Goal: Complete application form

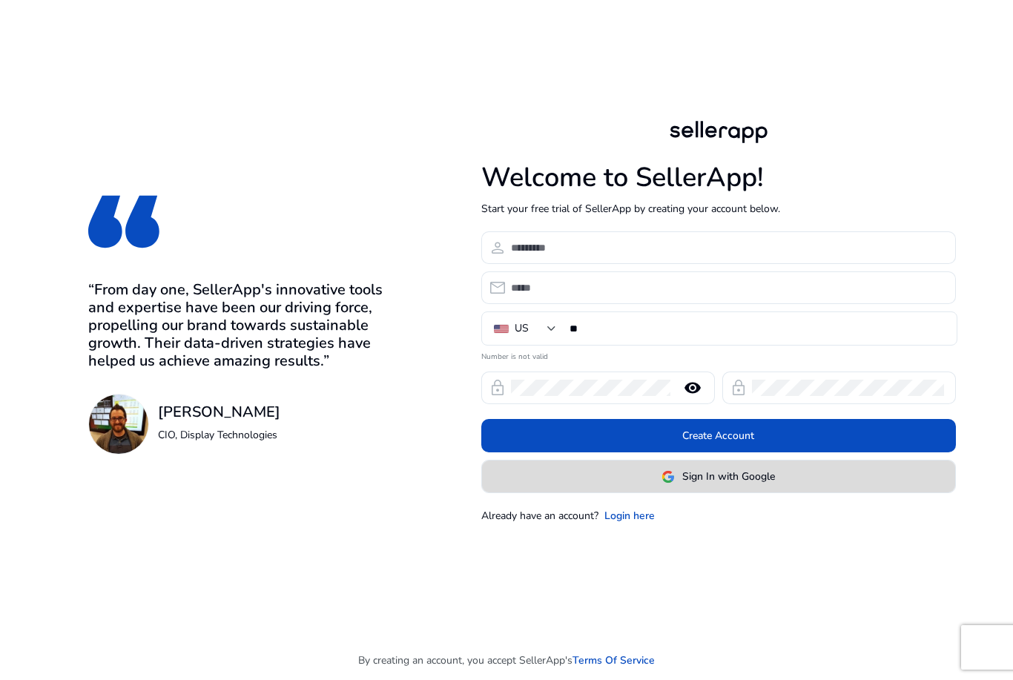
click at [718, 484] on span "Sign In with Google" at bounding box center [728, 477] width 93 height 16
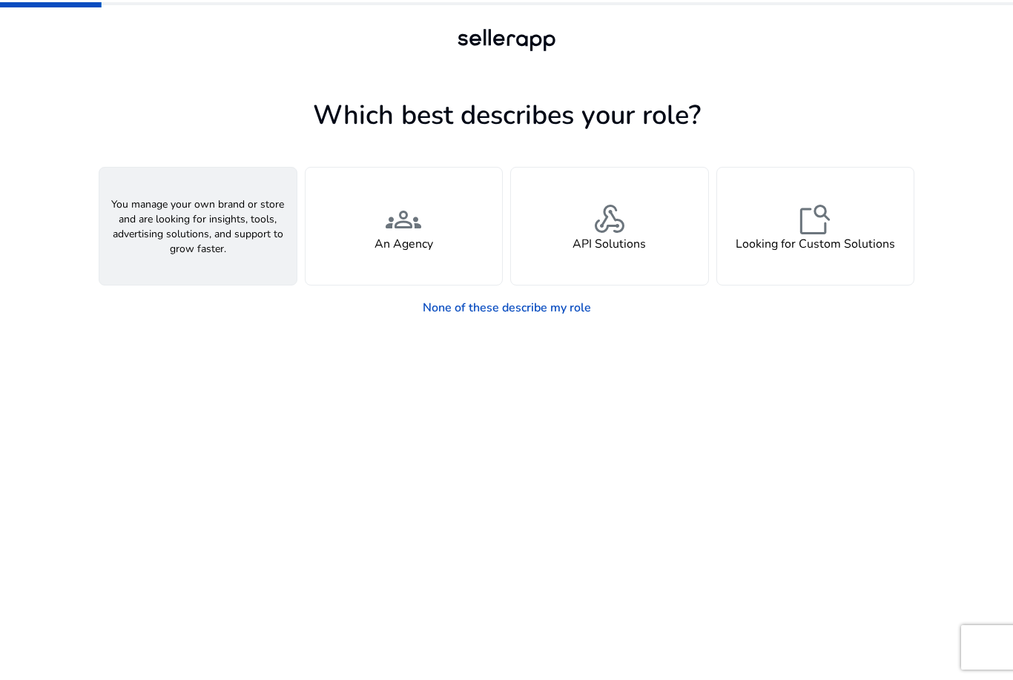
click at [187, 214] on span "person" at bounding box center [198, 220] width 36 height 36
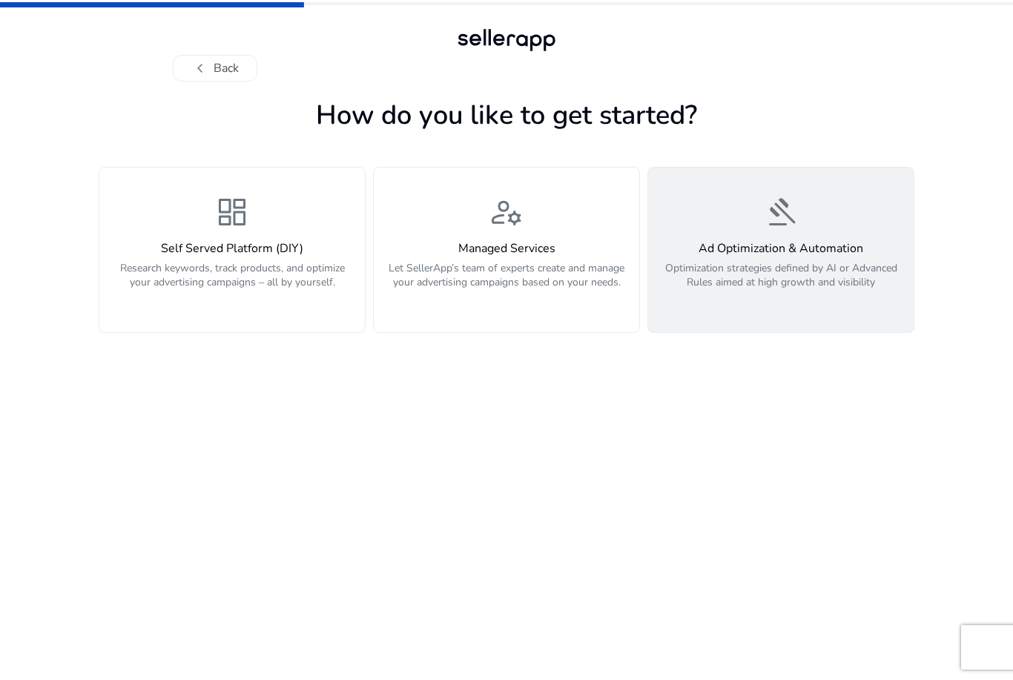
click at [791, 245] on h4 "Ad Optimization & Automation" at bounding box center [781, 249] width 248 height 14
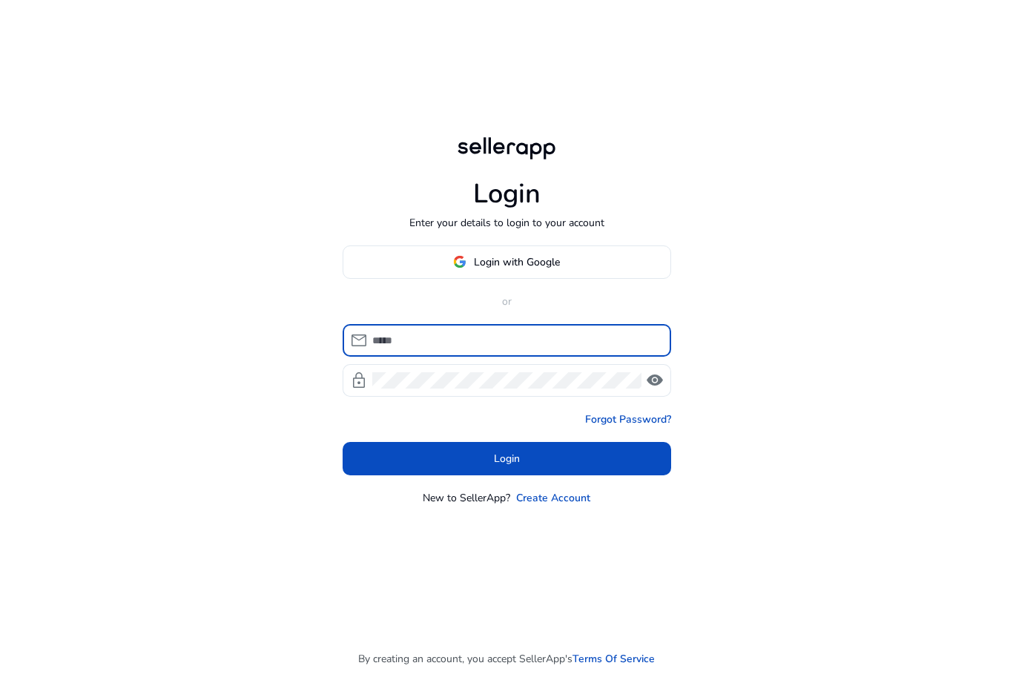
scroll to position [48, 0]
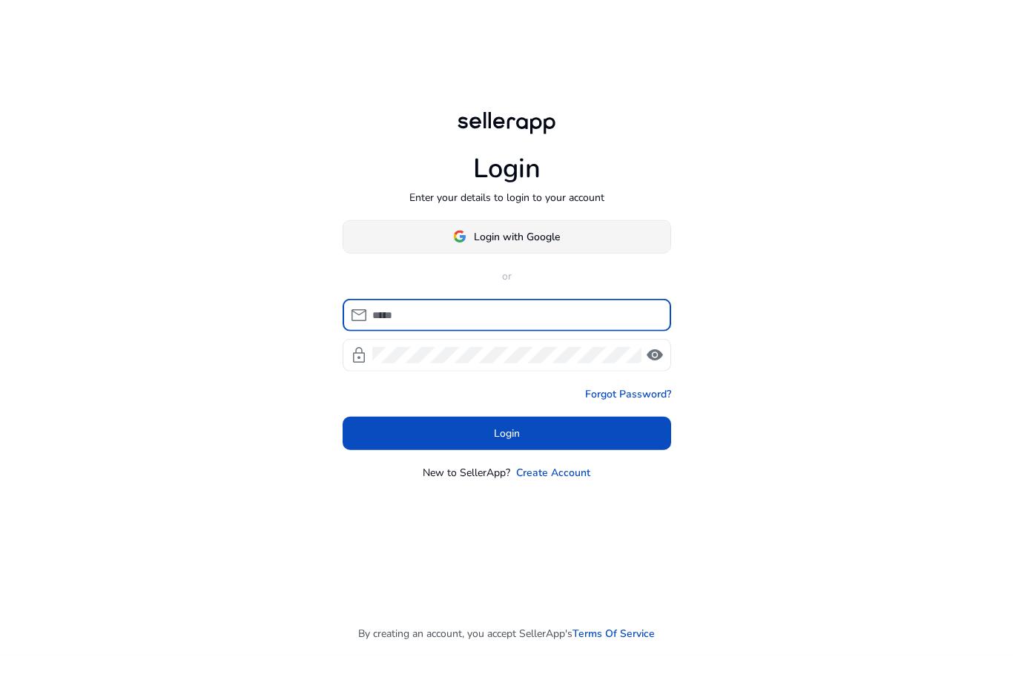
click at [495, 244] on span at bounding box center [506, 262] width 327 height 36
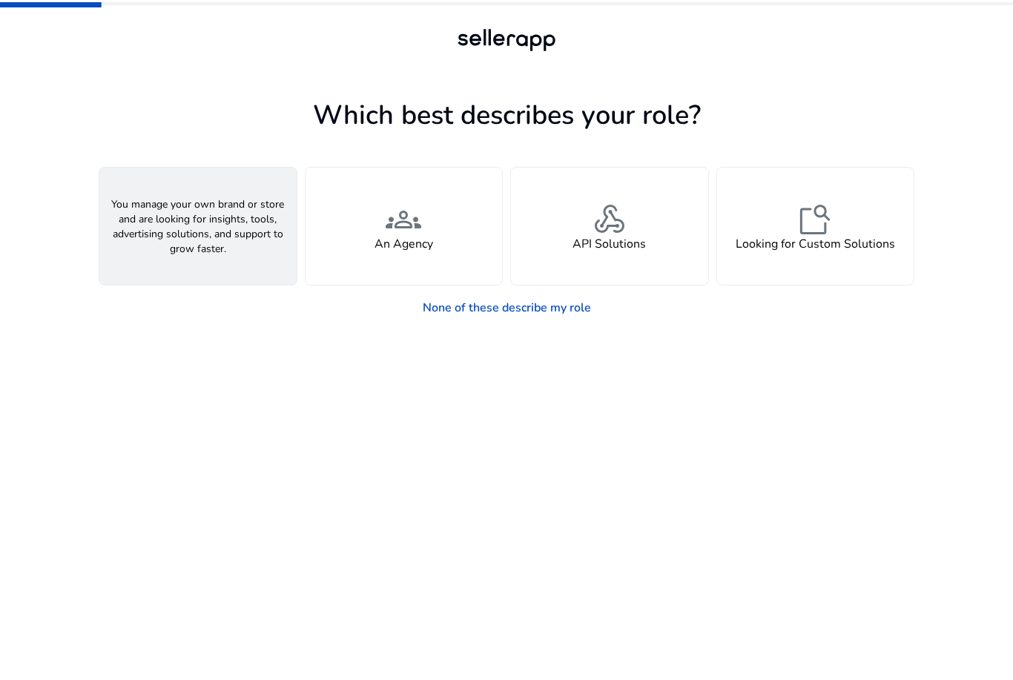
click at [194, 233] on span "person" at bounding box center [198, 220] width 36 height 36
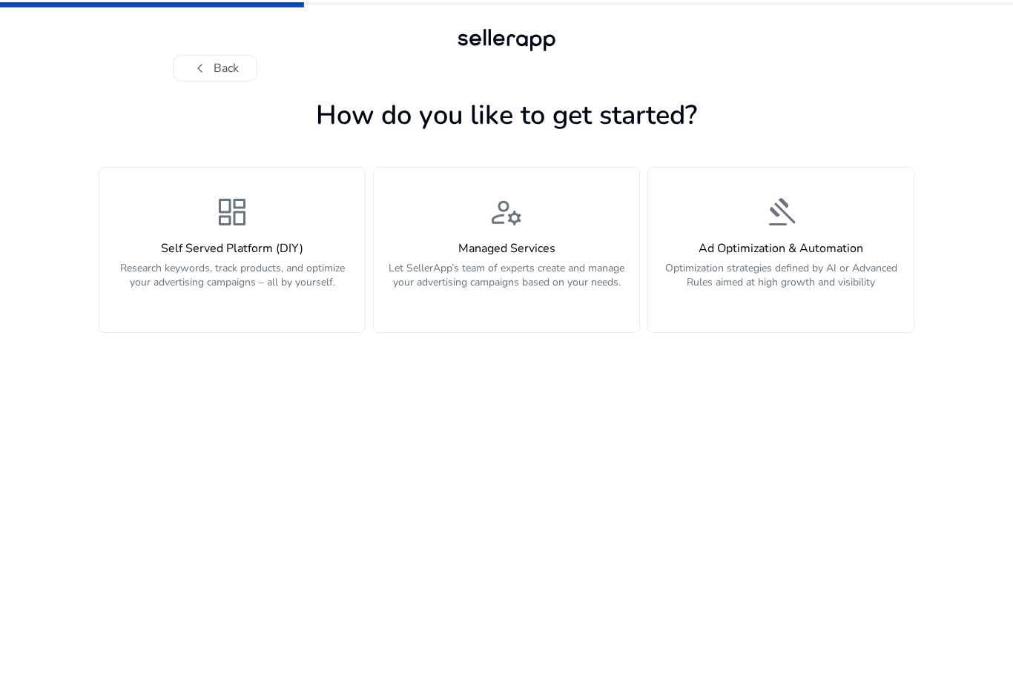
click at [739, 243] on h4 "Ad Optimization & Automation" at bounding box center [781, 249] width 248 height 14
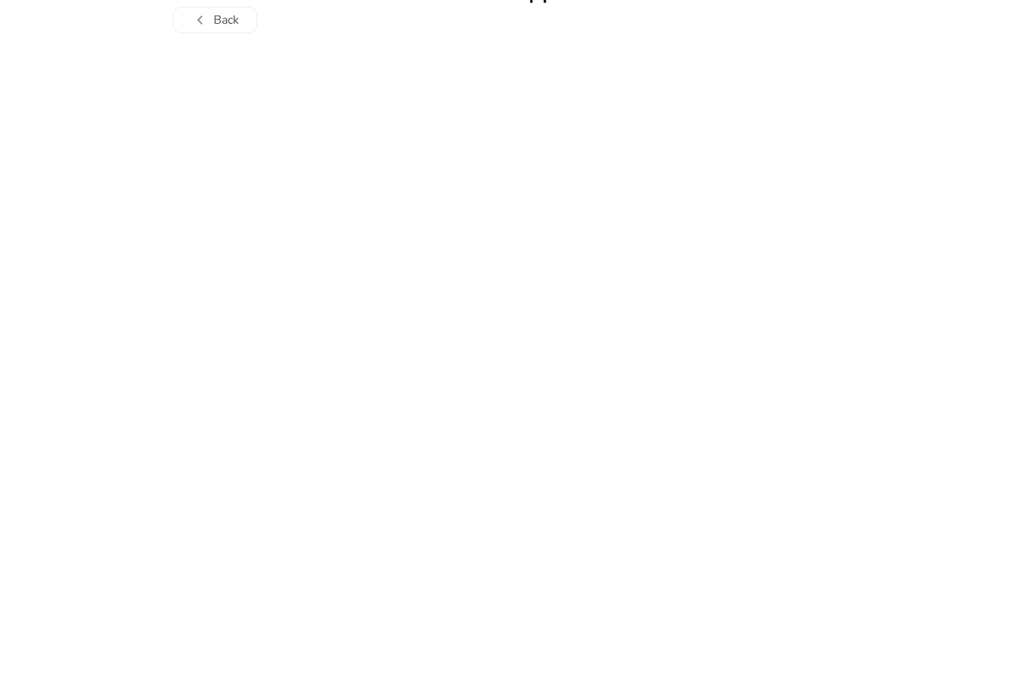
scroll to position [48, 0]
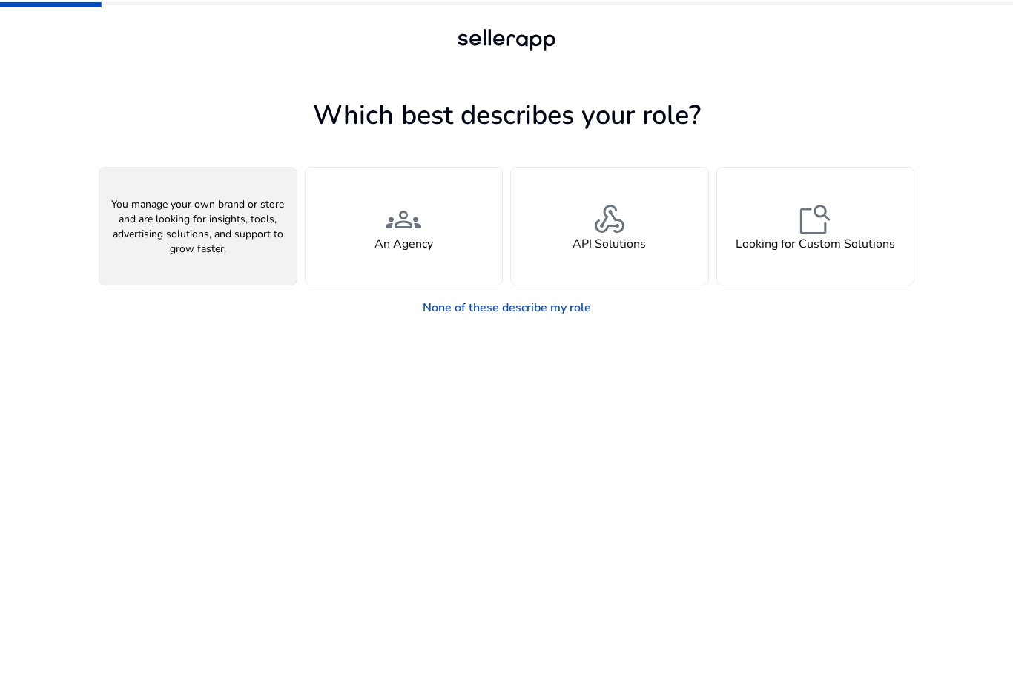
click at [182, 202] on span "person" at bounding box center [198, 220] width 36 height 36
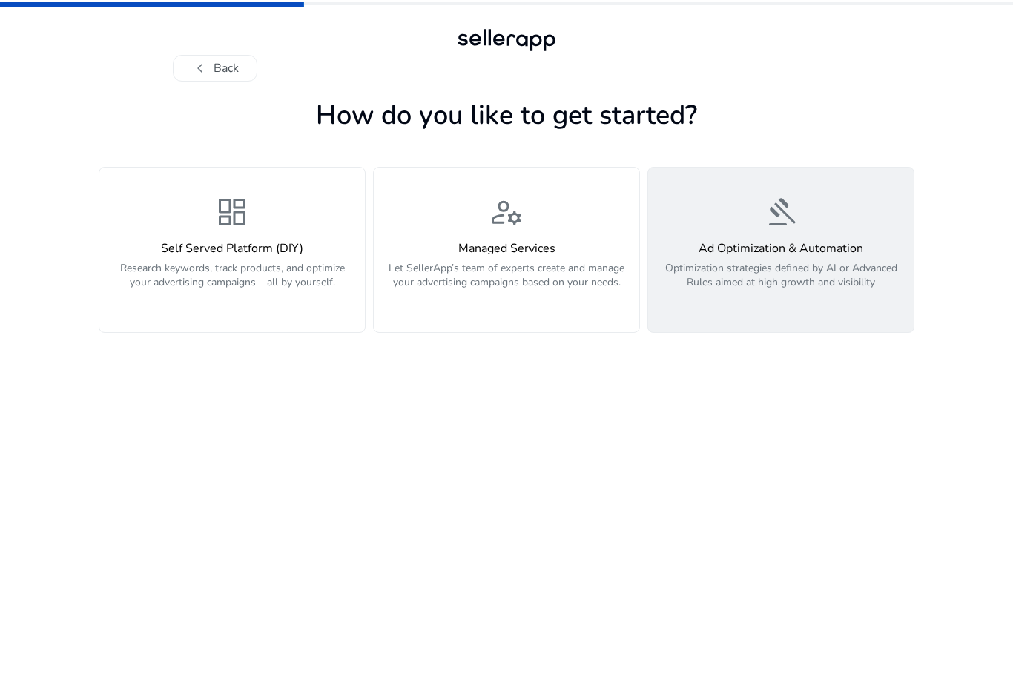
click at [760, 194] on div "gavel Ad Optimization & Automation Optimization strategies defined by AI or Adv…" at bounding box center [781, 249] width 248 height 111
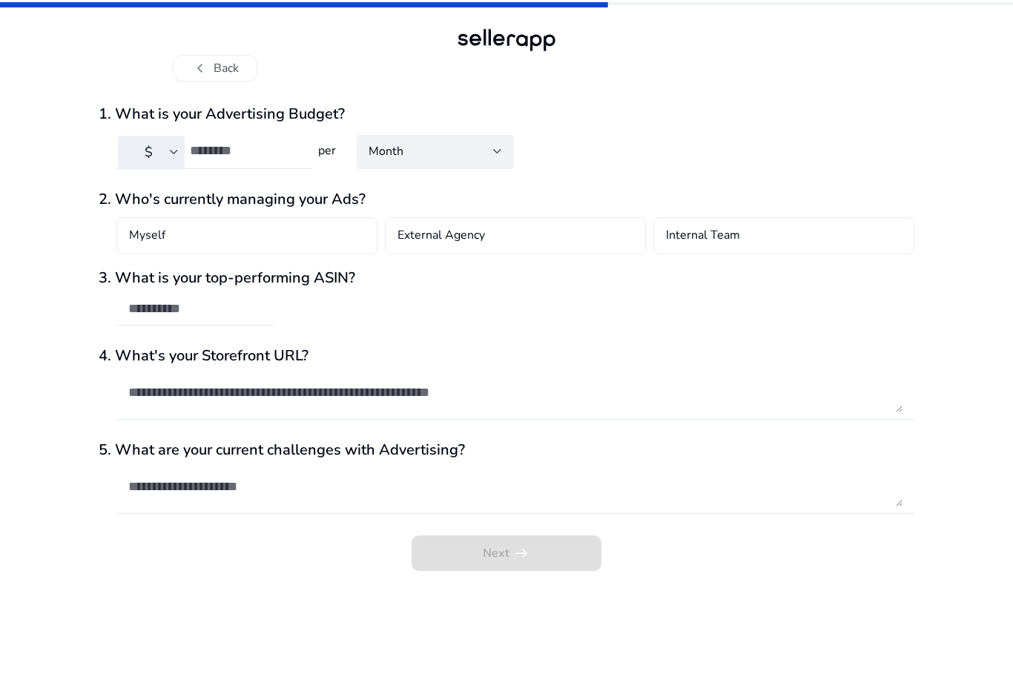
click at [213, 142] on input "number" at bounding box center [245, 150] width 111 height 16
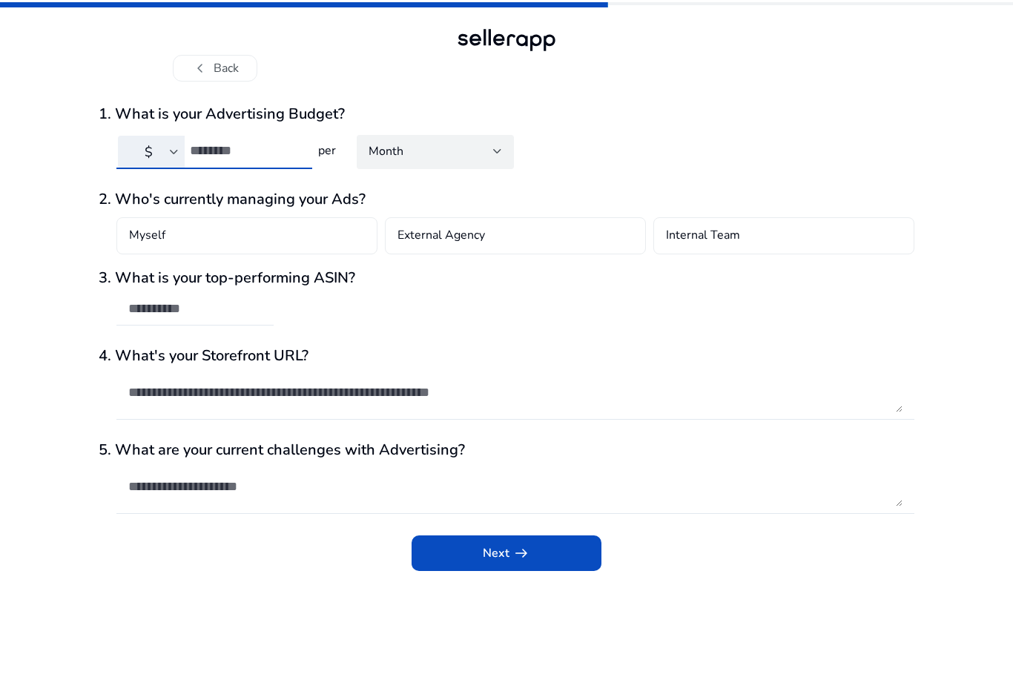
type input "****"
click at [398, 143] on span "Month" at bounding box center [386, 151] width 35 height 16
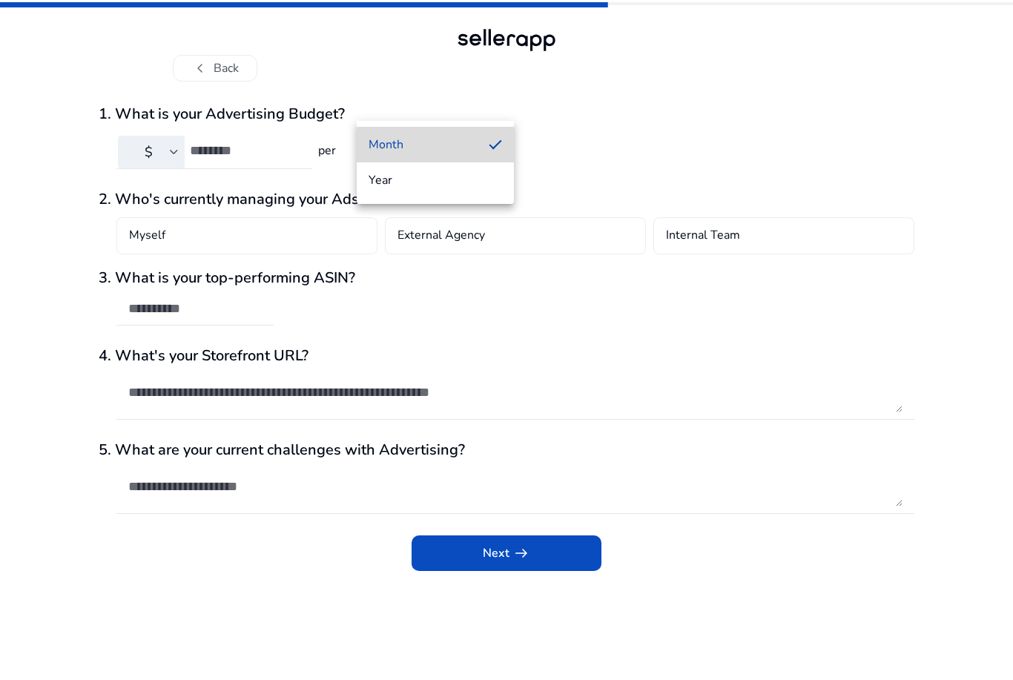
click at [380, 148] on span "Month" at bounding box center [423, 144] width 108 height 16
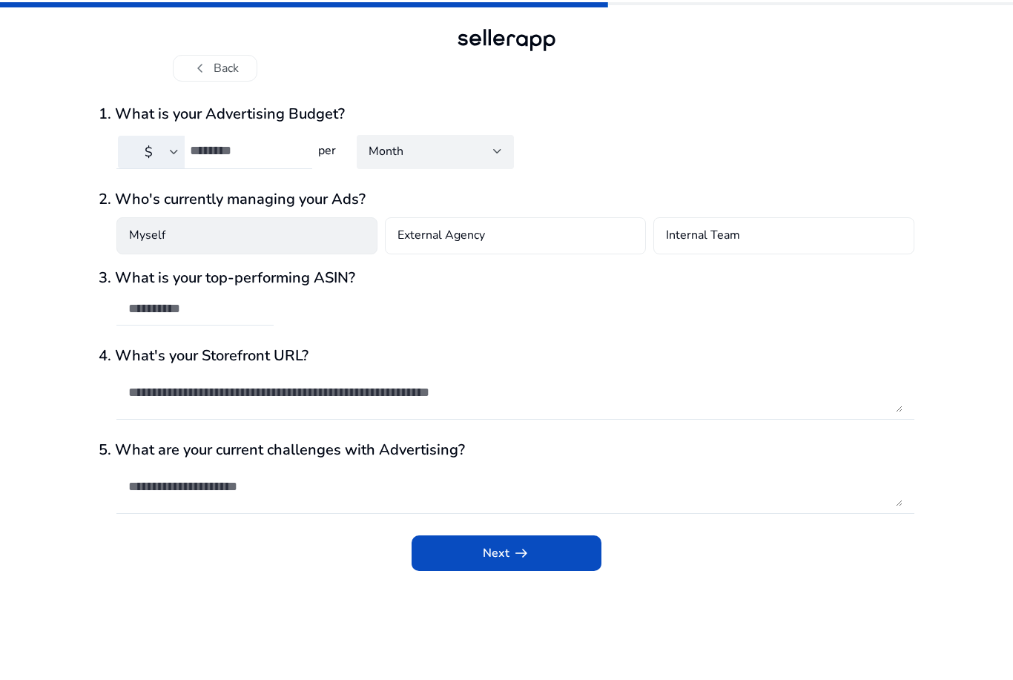
click at [175, 217] on div "Myself" at bounding box center [246, 235] width 261 height 37
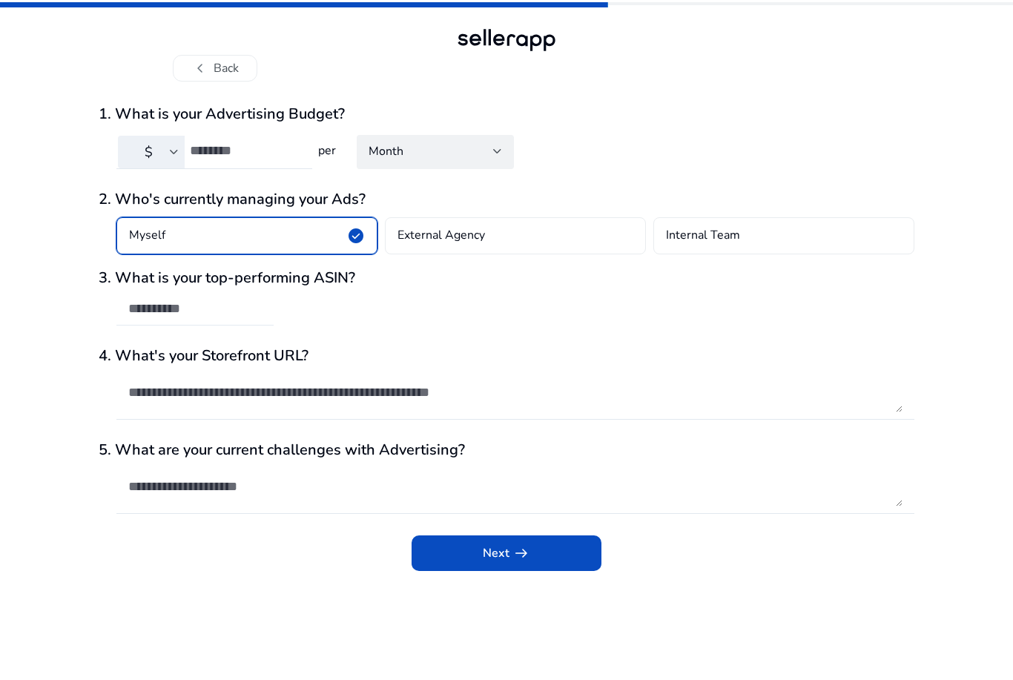
click at [145, 300] on input "text" at bounding box center [194, 308] width 133 height 16
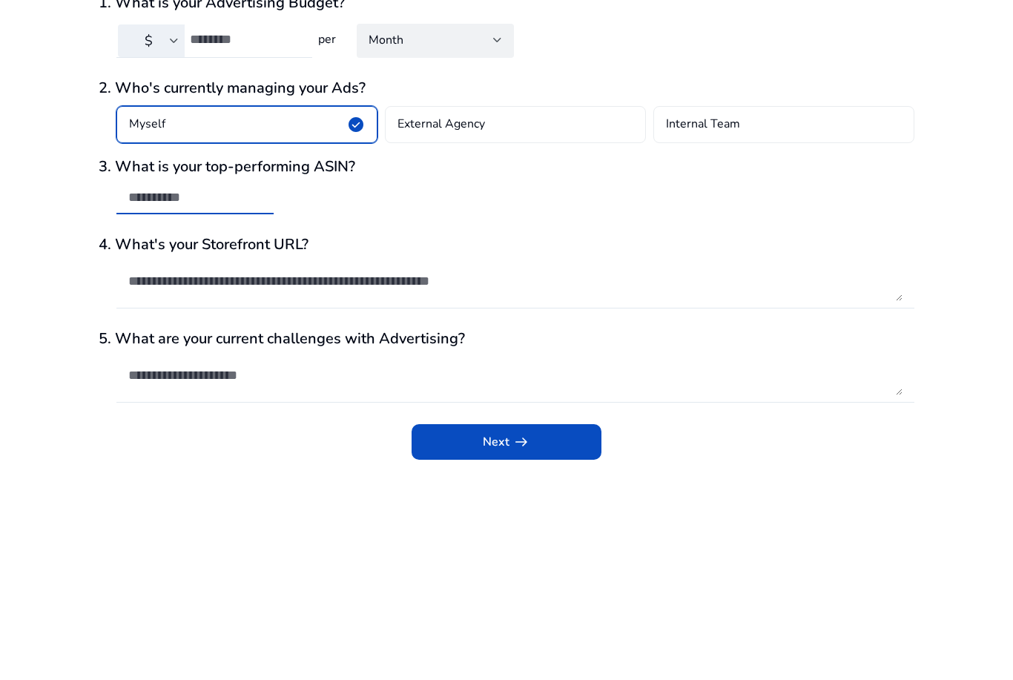
click at [128, 300] on input "text" at bounding box center [194, 308] width 133 height 16
paste input "**********"
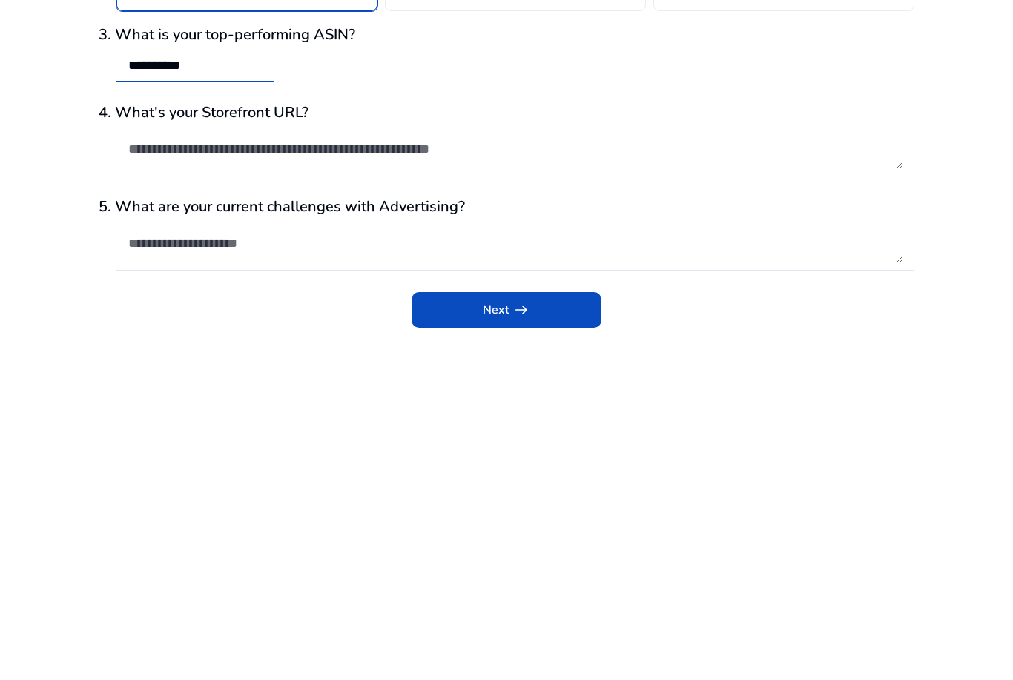
type input "**********"
click at [133, 372] on textarea at bounding box center [515, 392] width 774 height 40
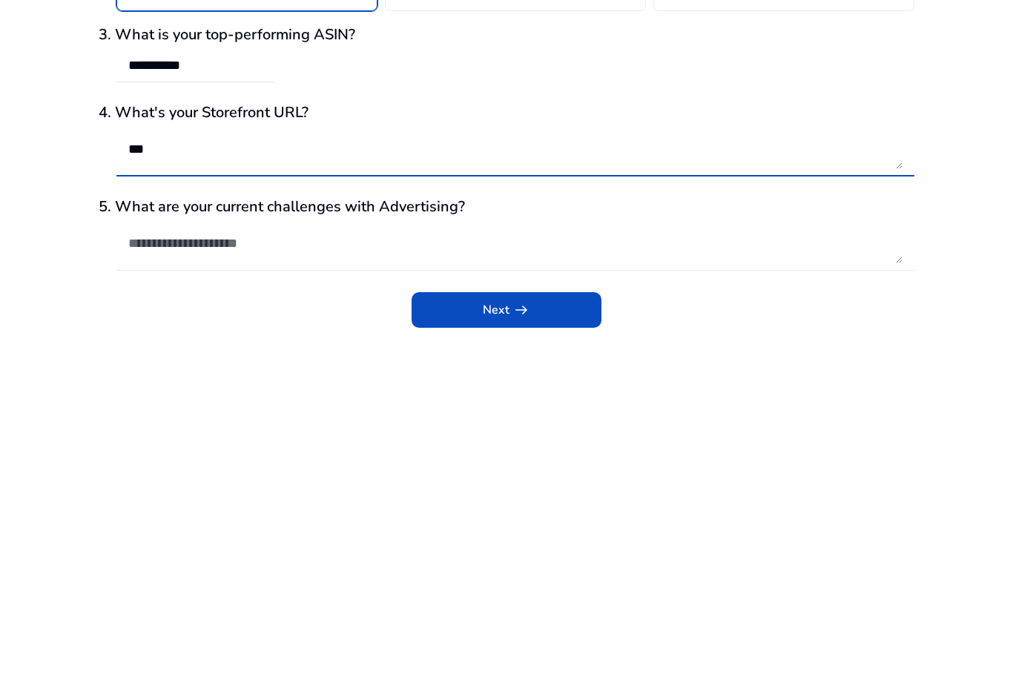
type textarea "***"
click at [151, 467] on textarea at bounding box center [515, 487] width 774 height 40
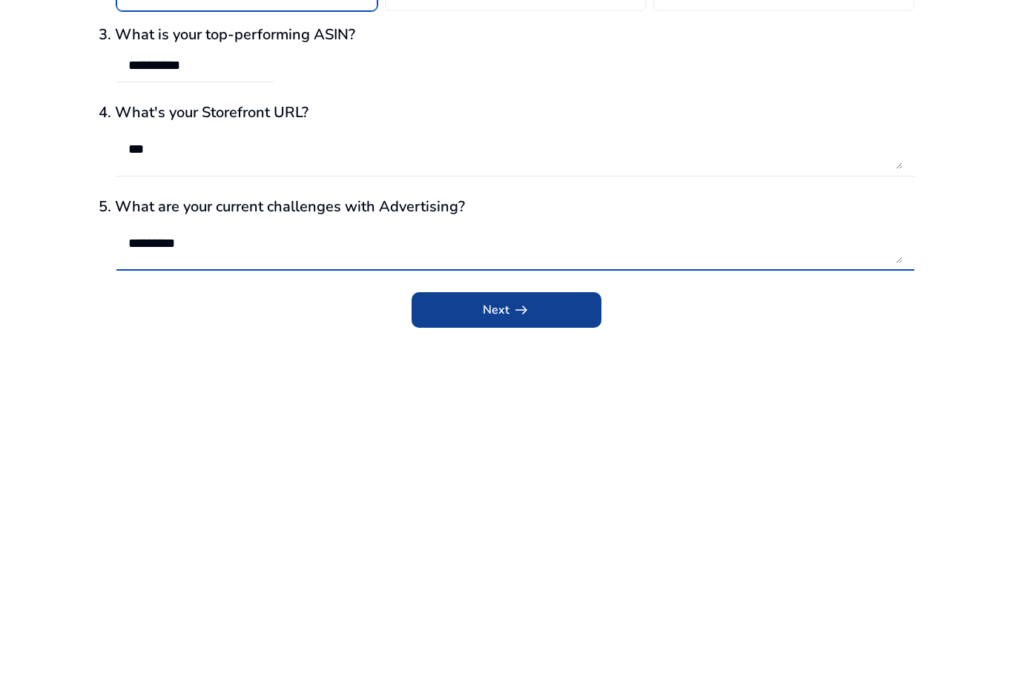
type textarea "********"
click at [492, 535] on span "submit" at bounding box center [507, 553] width 190 height 36
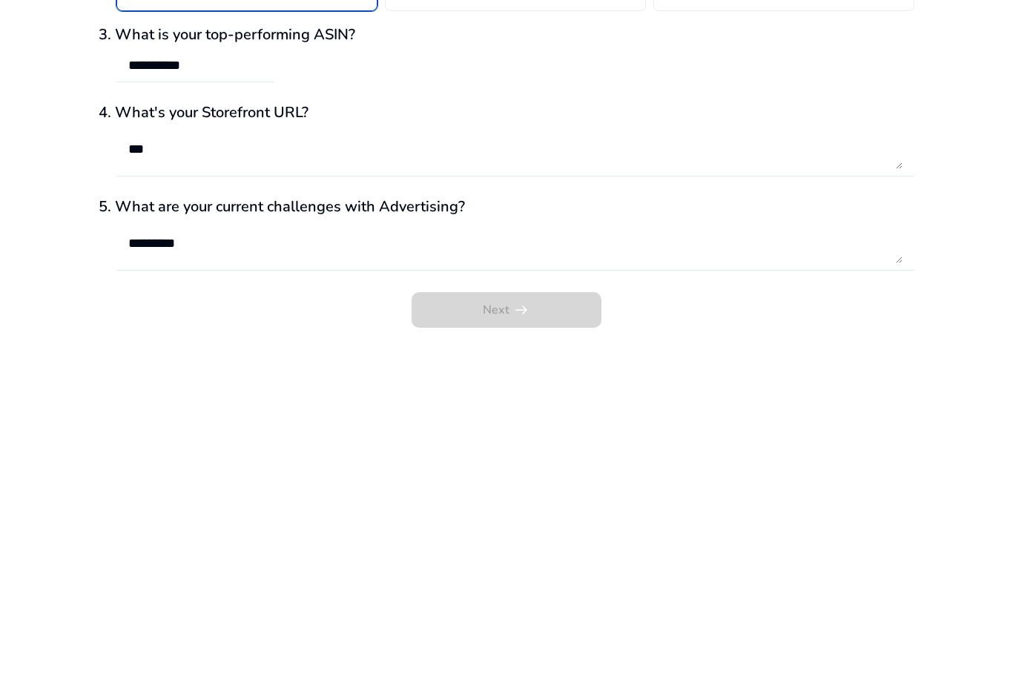
scroll to position [48, 0]
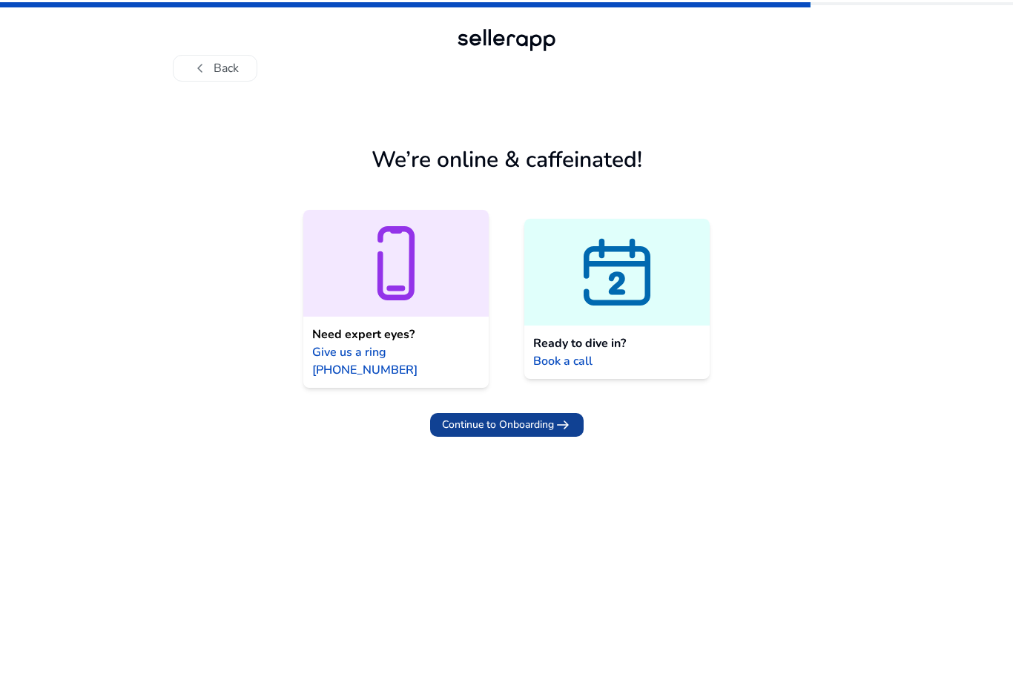
click at [556, 416] on span "arrow_right_alt" at bounding box center [563, 425] width 18 height 18
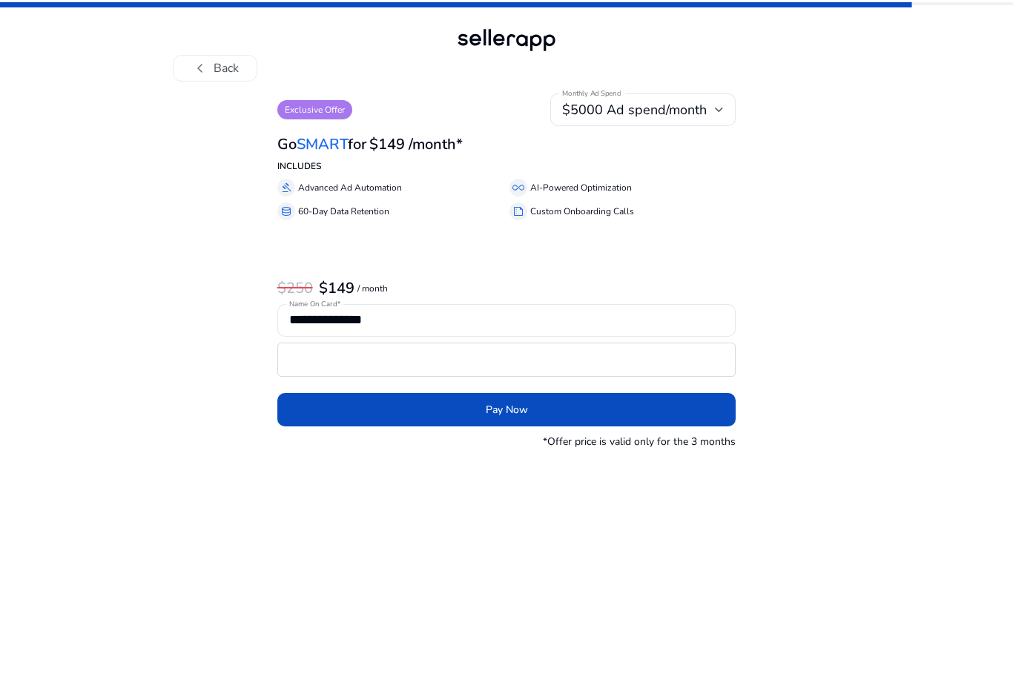
scroll to position [0, 0]
click at [217, 77] on button "chevron_left Back" at bounding box center [215, 68] width 85 height 27
